Goal: Go to known website: Access a specific website the user already knows

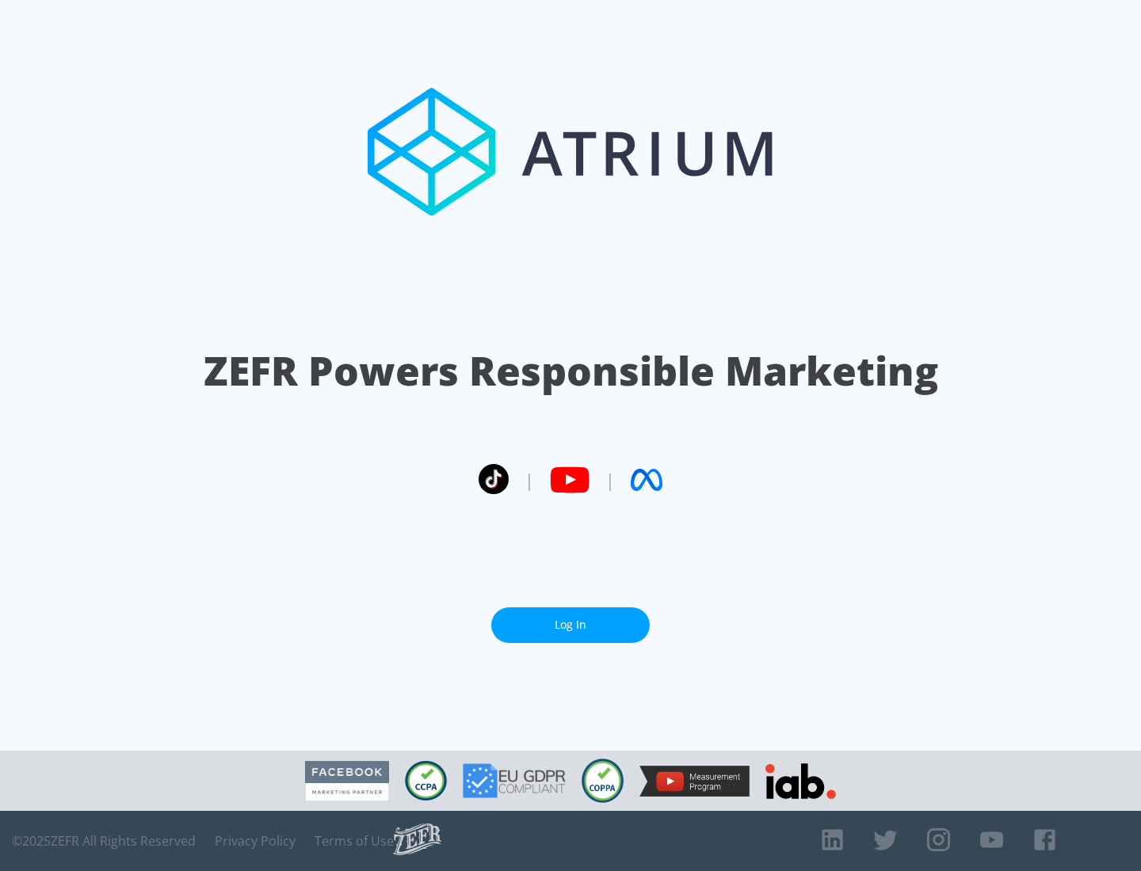
click at [570, 625] on link "Log In" at bounding box center [570, 625] width 158 height 36
